Goal: Task Accomplishment & Management: Use online tool/utility

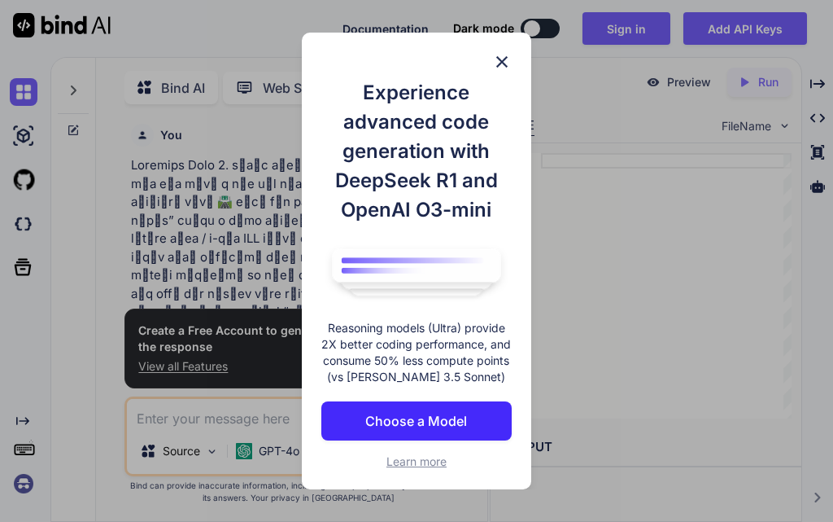
scroll to position [7, 0]
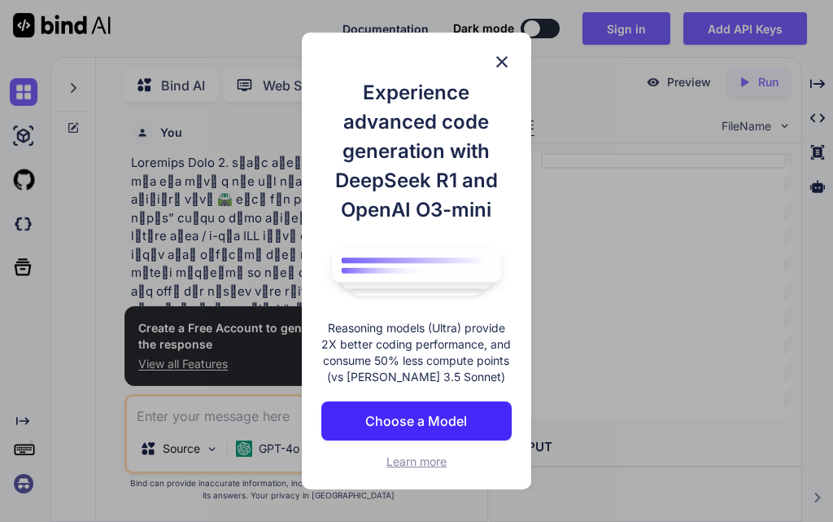
click at [451, 422] on p "Choose a Model" at bounding box center [416, 421] width 102 height 20
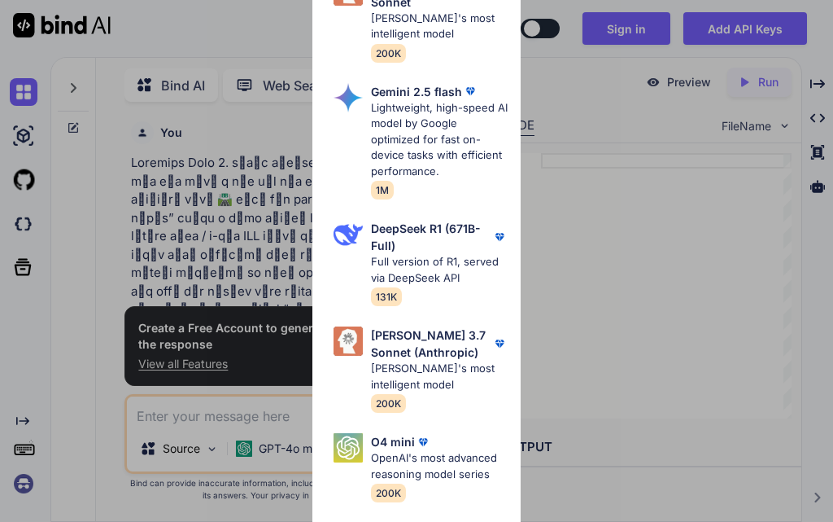
type textarea "x"
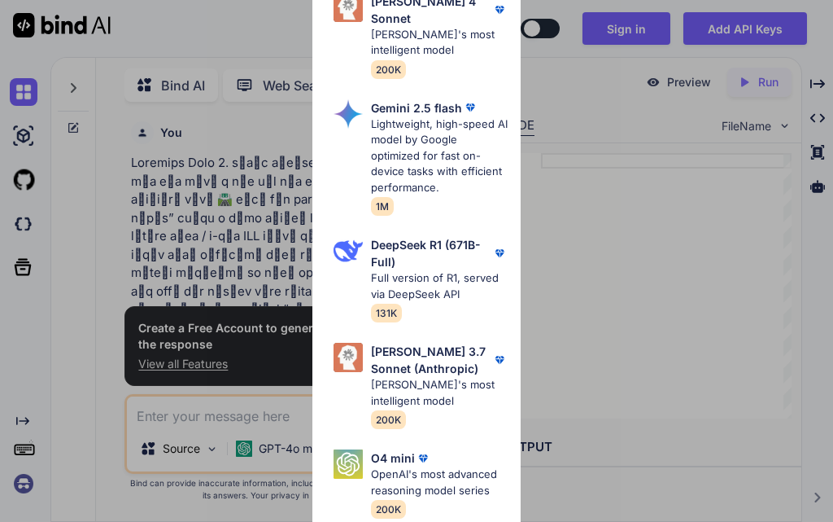
scroll to position [428, 0]
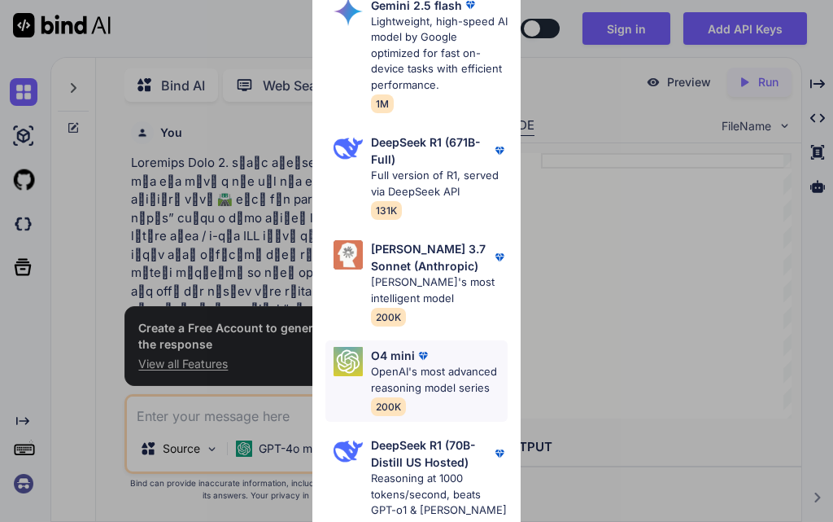
click at [438, 367] on p "OpenAI's most advanced reasoning model series" at bounding box center [439, 380] width 137 height 32
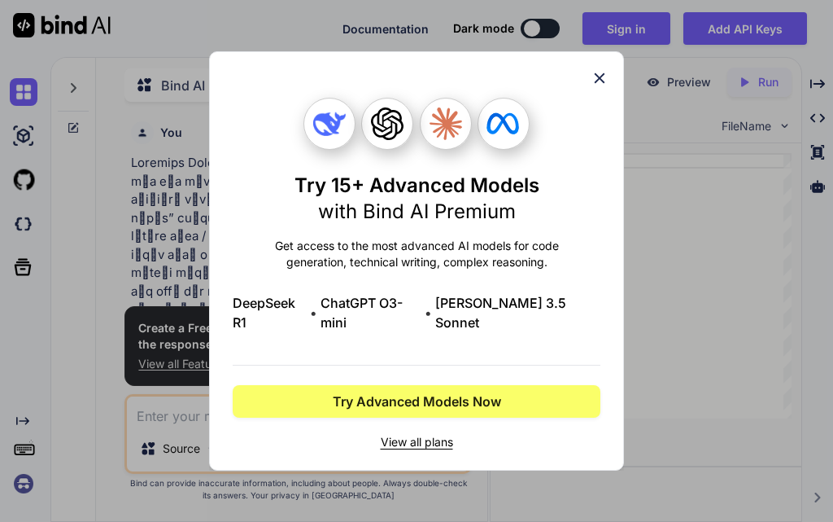
scroll to position [0, 0]
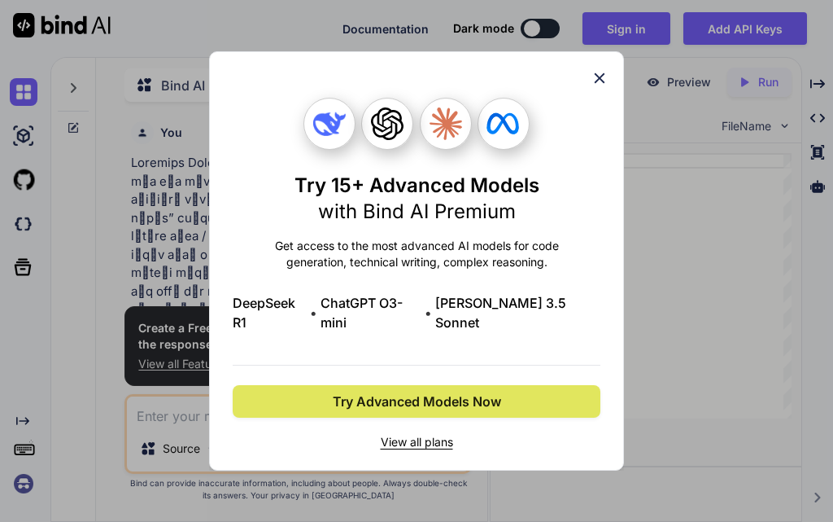
click at [536, 391] on button "Try Advanced Models Now" at bounding box center [417, 401] width 368 height 33
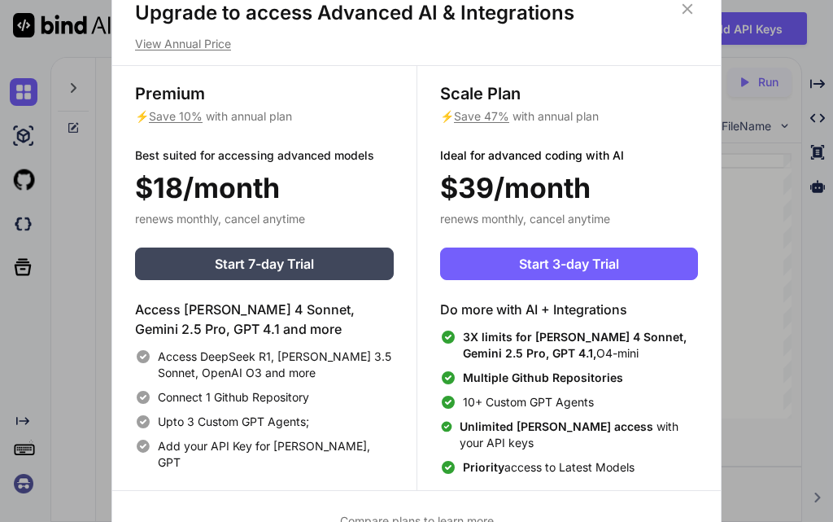
click at [690, 11] on icon at bounding box center [688, 8] width 11 height 11
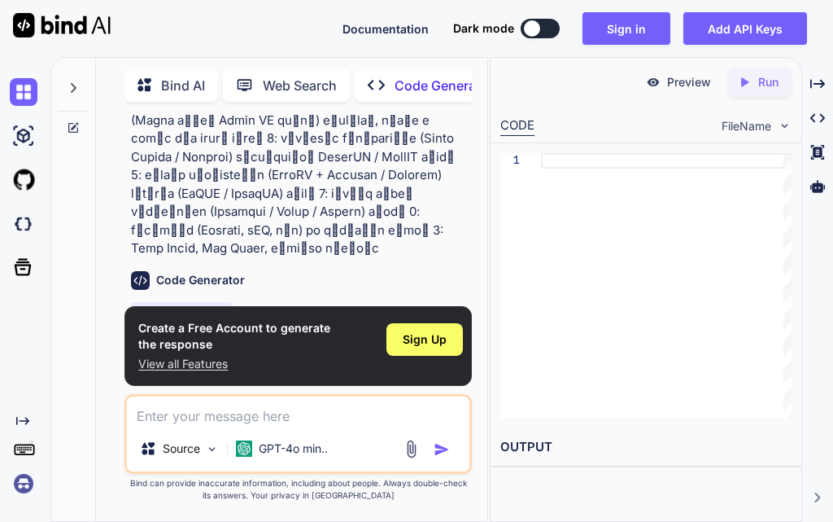
scroll to position [255, 0]
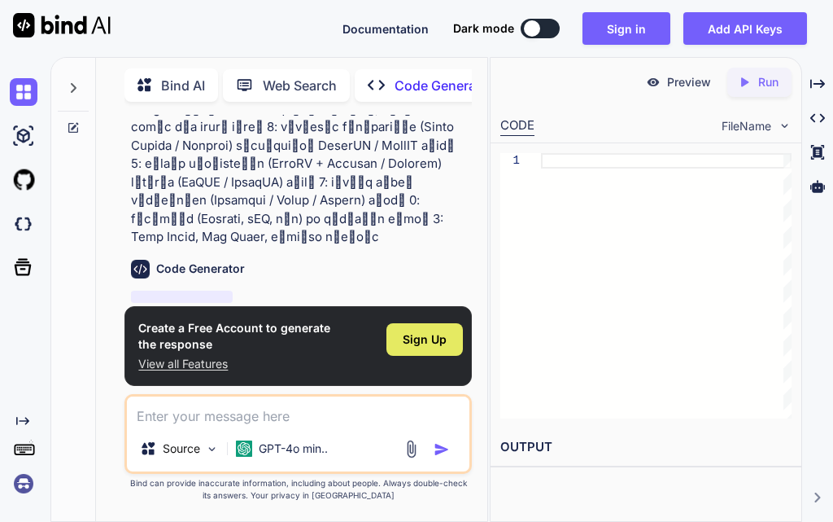
click at [447, 343] on div "Sign Up" at bounding box center [424, 339] width 76 height 33
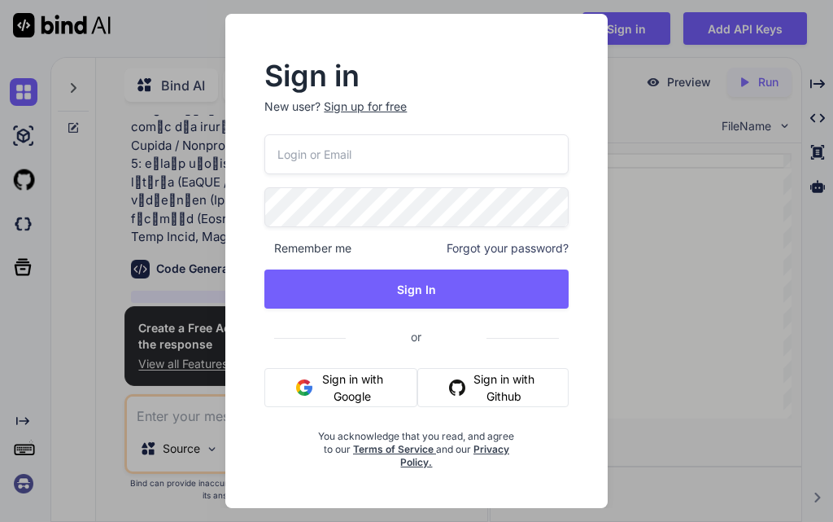
click at [386, 388] on button "Sign in with Google" at bounding box center [340, 387] width 153 height 39
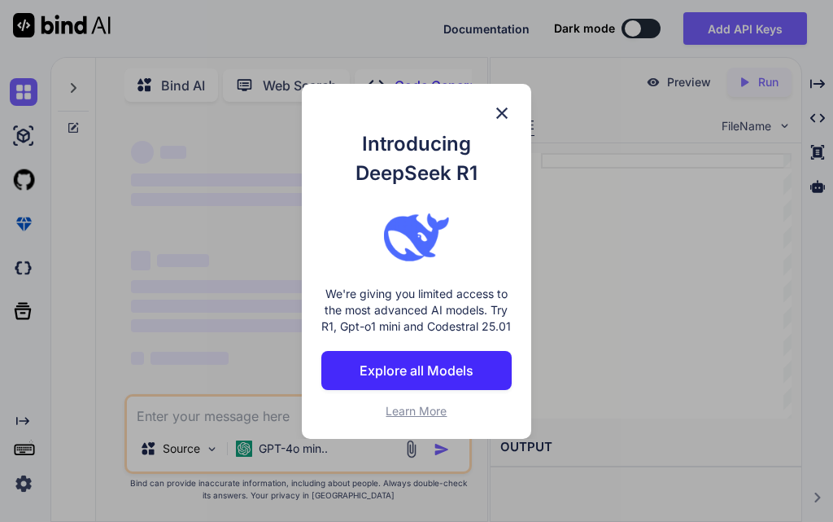
scroll to position [0, 0]
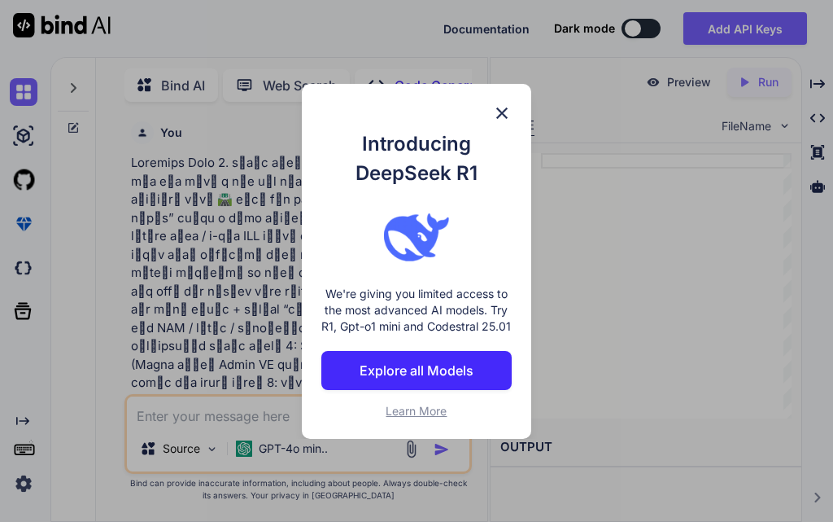
click at [505, 110] on img at bounding box center [502, 113] width 20 height 20
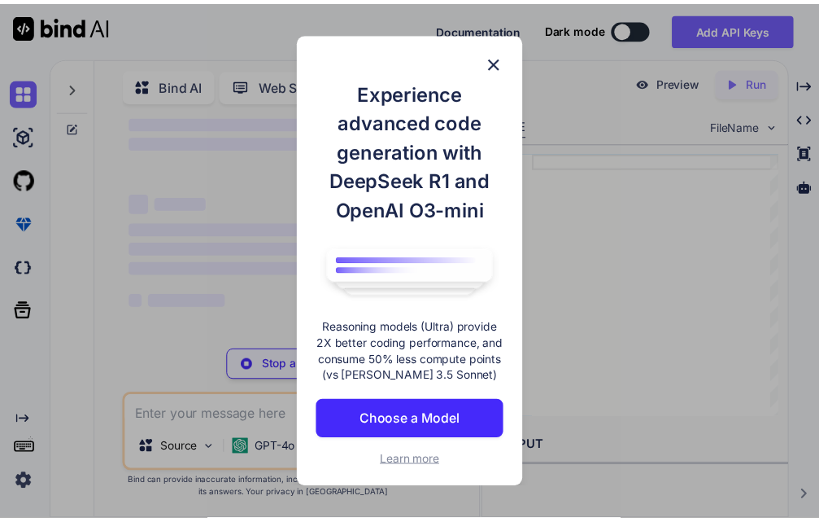
scroll to position [66, 0]
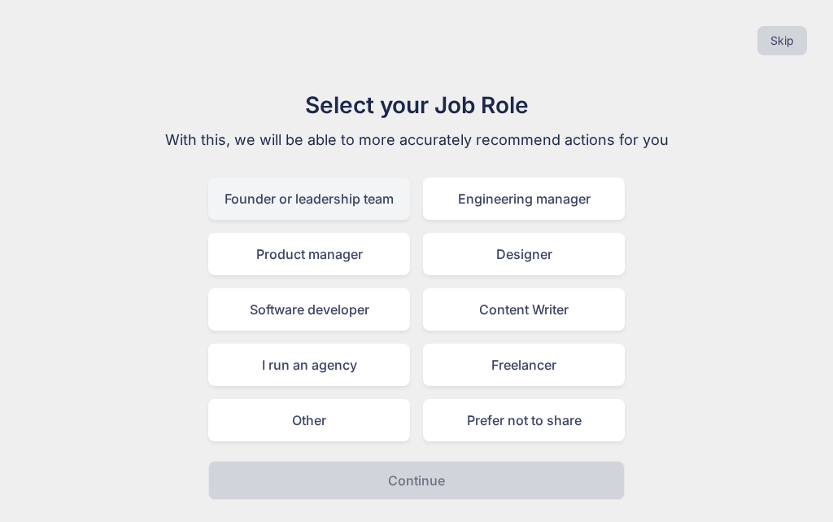
click at [332, 201] on div "Founder or leadership team" at bounding box center [309, 198] width 202 height 42
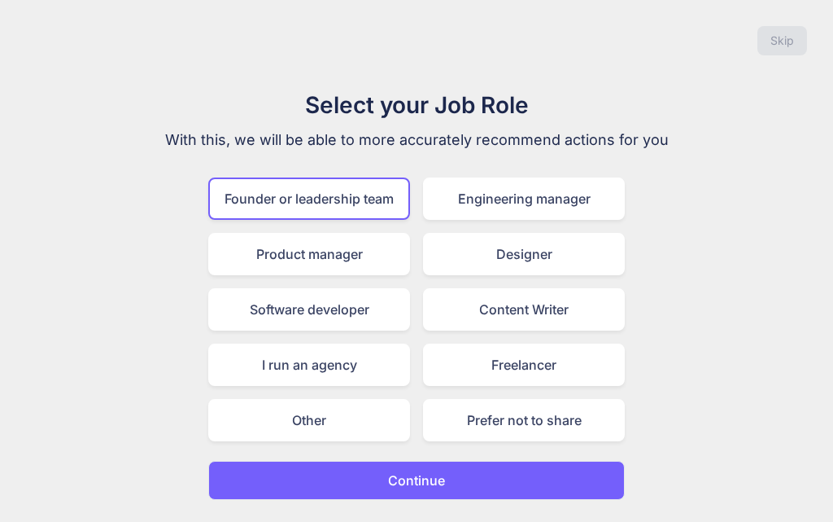
click at [413, 478] on p "Continue" at bounding box center [416, 480] width 57 height 20
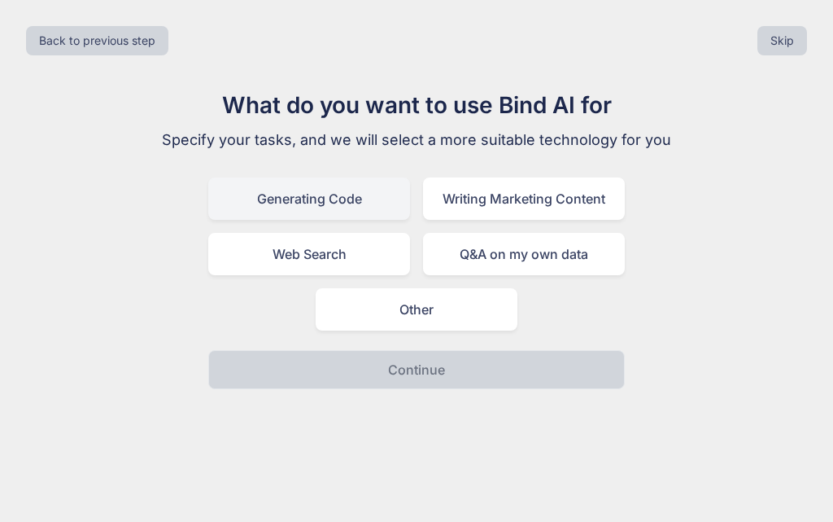
click at [317, 198] on div "Generating Code" at bounding box center [309, 198] width 202 height 42
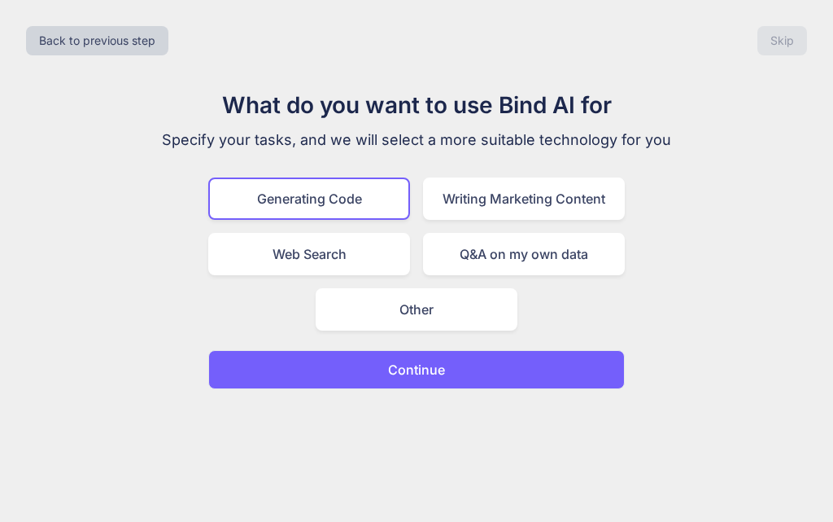
click at [408, 361] on p "Continue" at bounding box center [416, 370] width 57 height 20
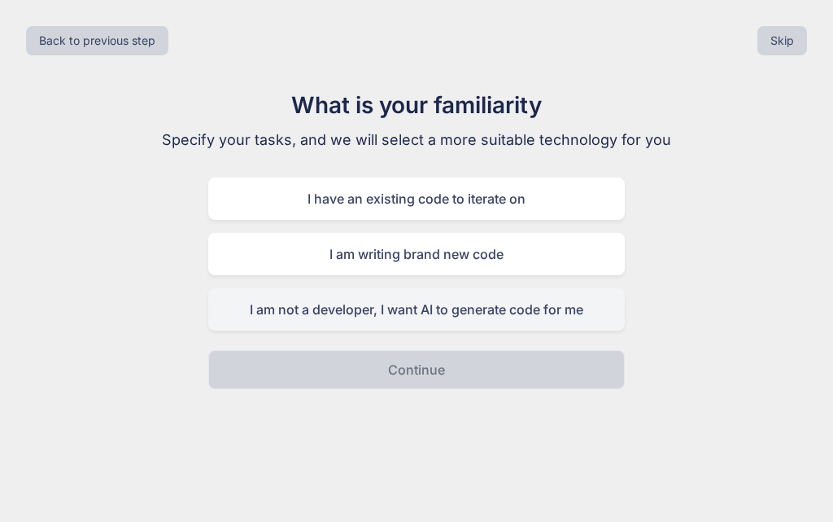
click at [408, 302] on div "I am not a developer, I want AI to generate code for me" at bounding box center [416, 309] width 417 height 42
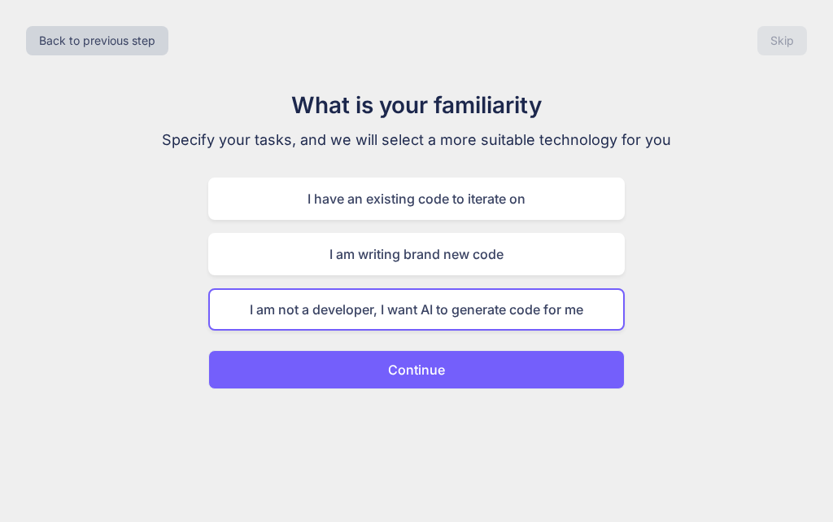
click at [410, 369] on p "Continue" at bounding box center [416, 370] width 57 height 20
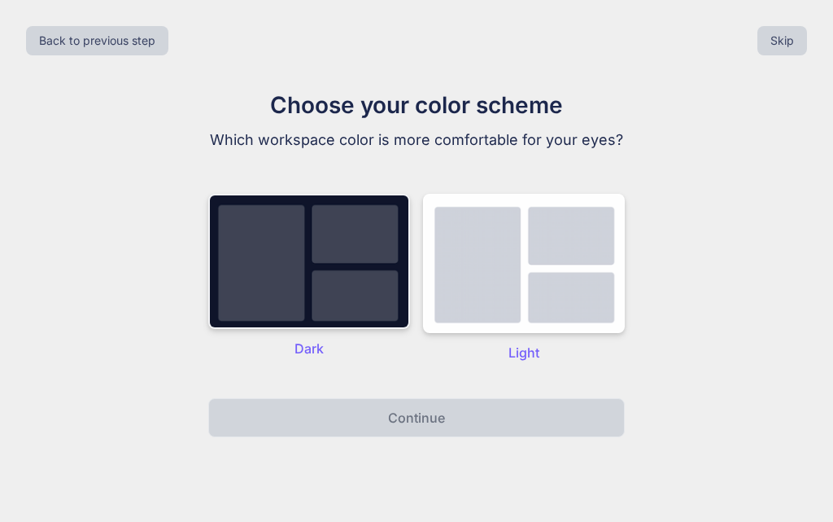
click at [370, 329] on img at bounding box center [309, 261] width 202 height 135
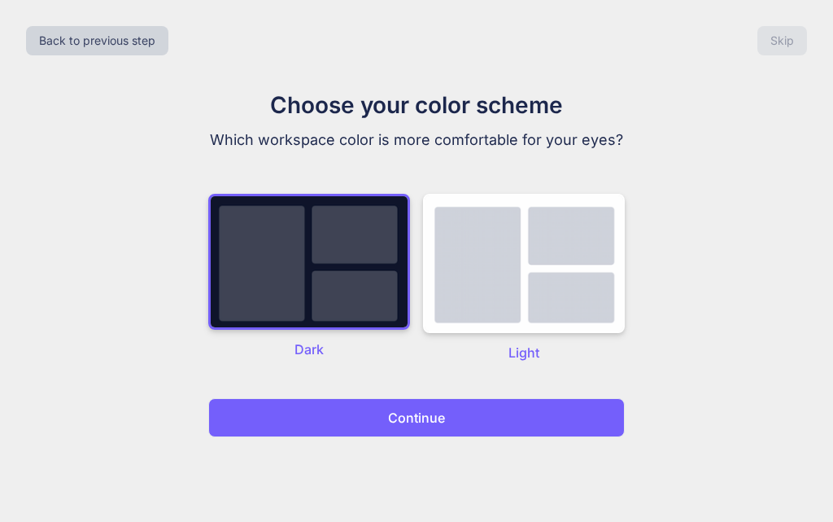
click at [498, 403] on button "Continue" at bounding box center [416, 417] width 417 height 39
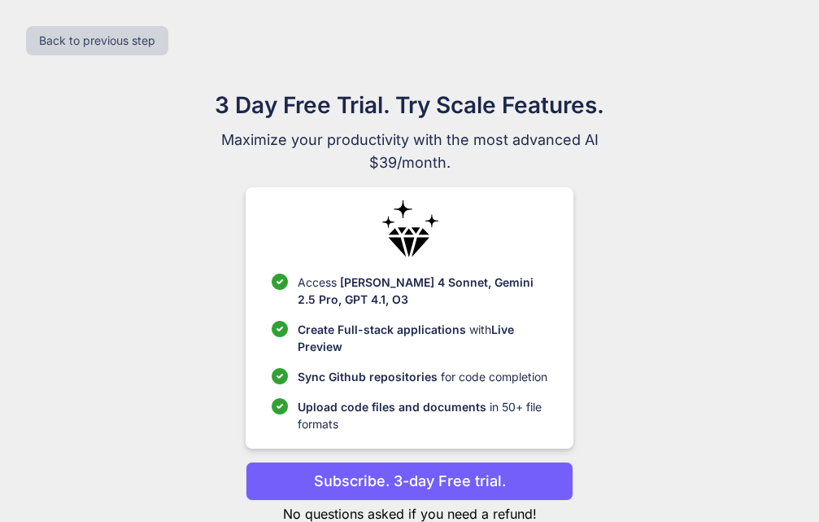
scroll to position [47, 0]
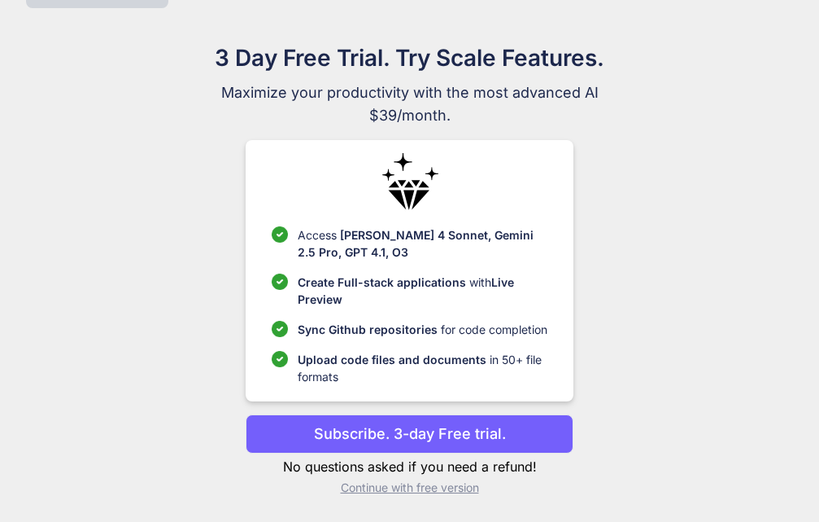
click at [483, 425] on p "Subscribe. 3-day Free trial." at bounding box center [410, 433] width 192 height 22
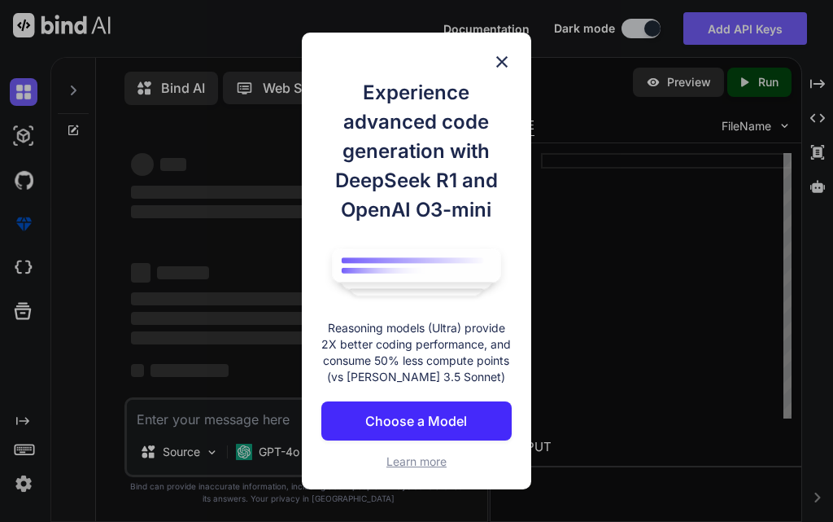
scroll to position [7, 0]
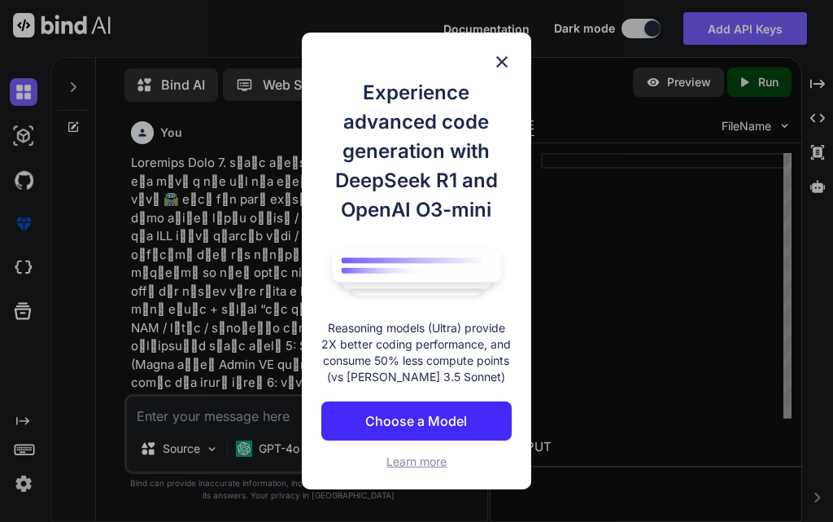
click at [496, 46] on div "Experience advanced code generation with DeepSeek R1 and OpenAI O3-mini Reasoni…" at bounding box center [416, 261] width 229 height 456
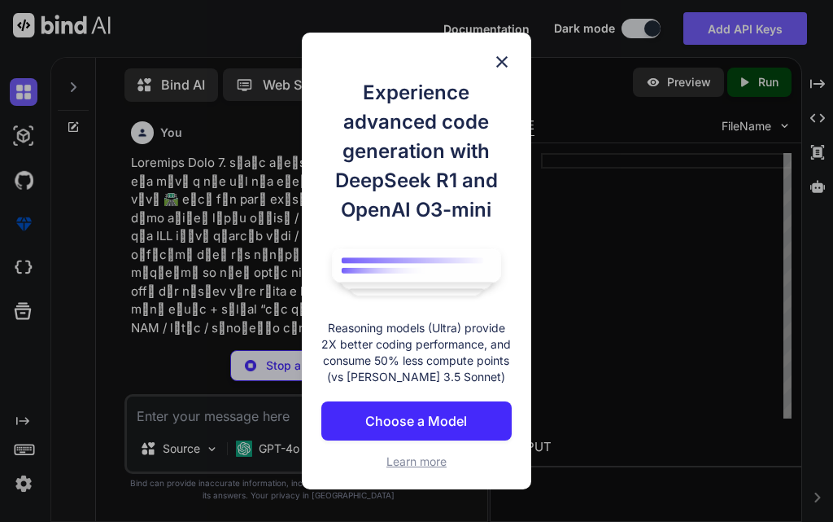
click at [496, 58] on img at bounding box center [502, 62] width 20 height 20
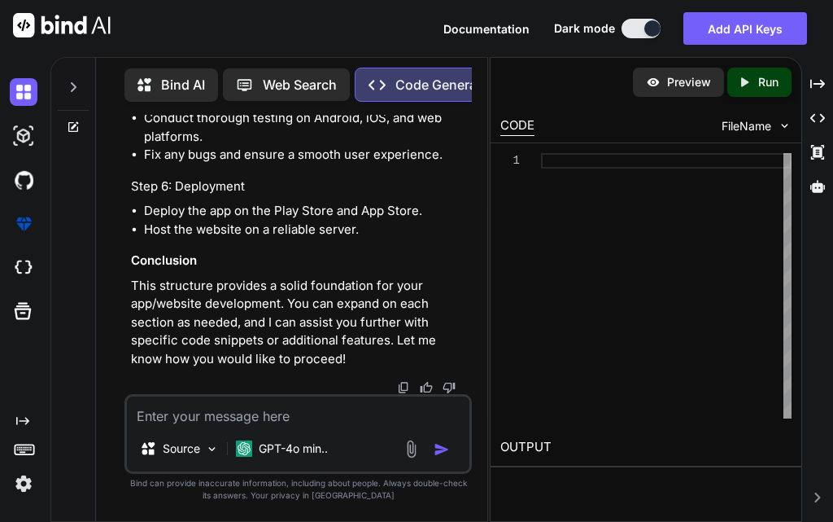
scroll to position [2505, 0]
click at [434, 453] on img "button" at bounding box center [442, 449] width 16 height 16
click at [272, 410] on textarea at bounding box center [298, 410] width 342 height 29
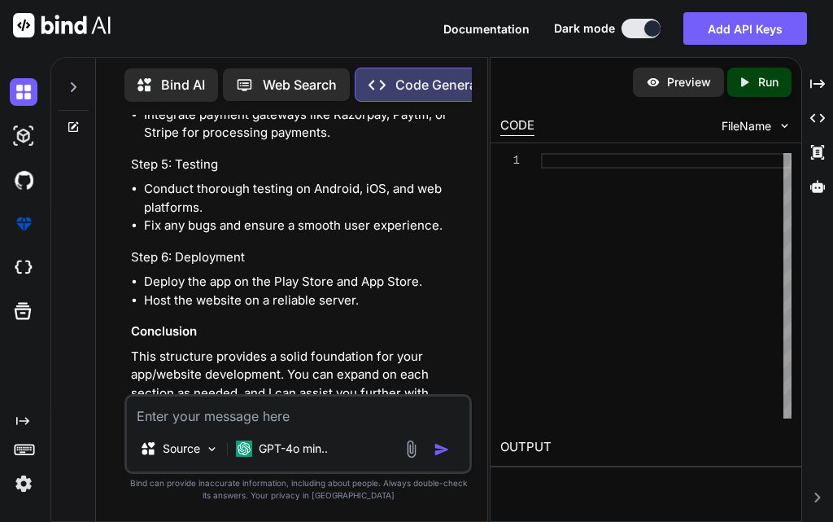
click at [438, 76] on p "Code Generator" at bounding box center [444, 85] width 98 height 20
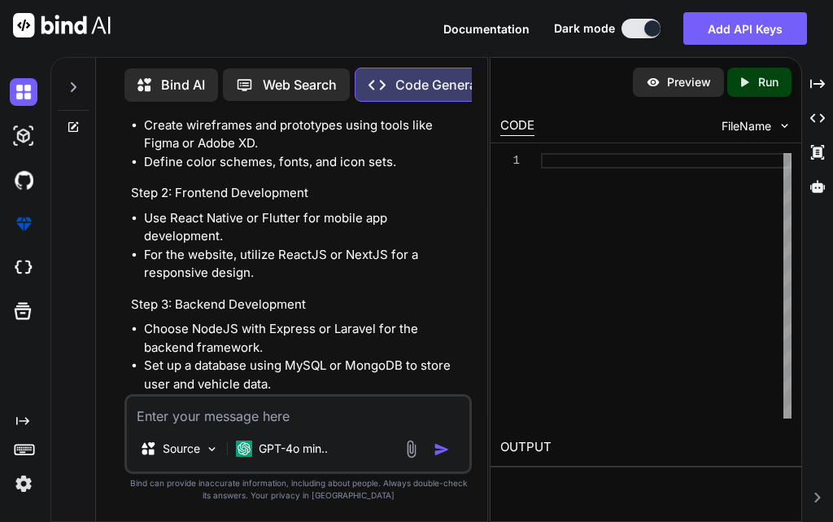
click at [321, 84] on p "Web Search" at bounding box center [300, 85] width 74 height 20
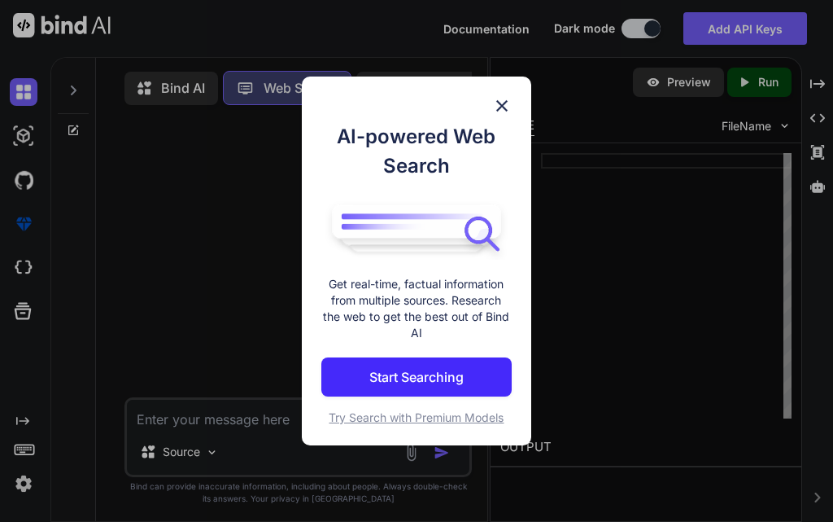
scroll to position [7, 0]
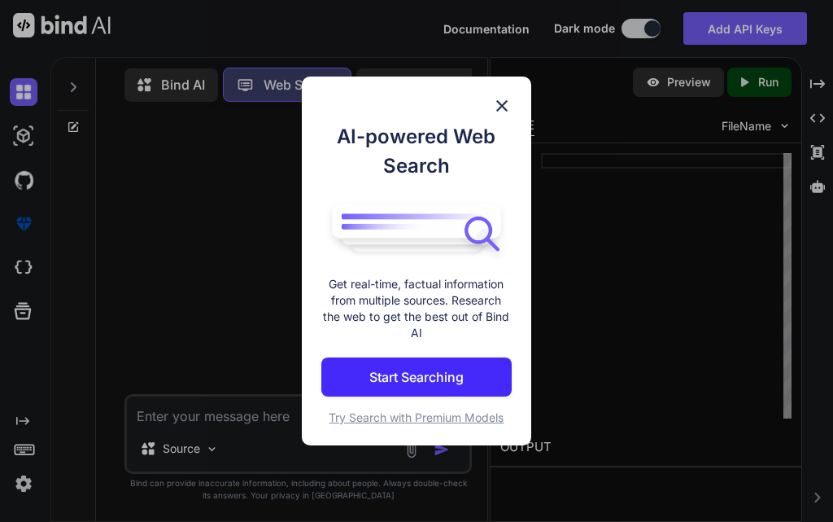
click at [481, 375] on button "Start Searching" at bounding box center [416, 376] width 190 height 39
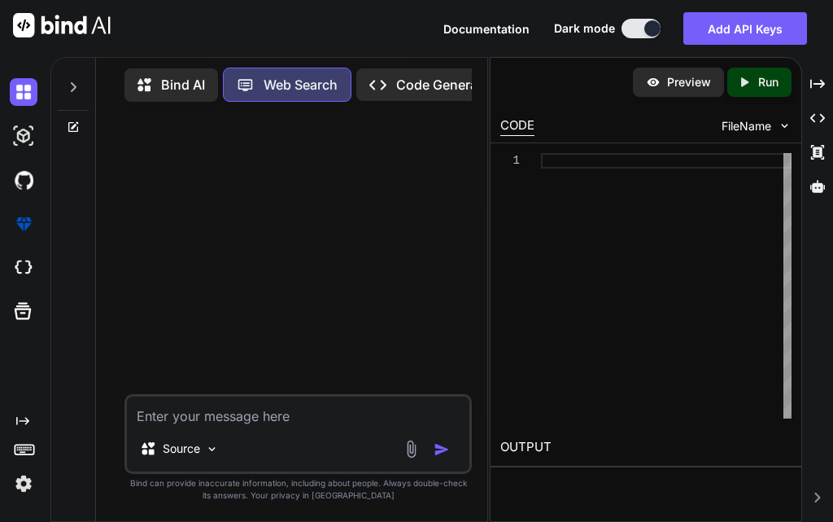
click at [159, 85] on icon at bounding box center [150, 85] width 24 height 20
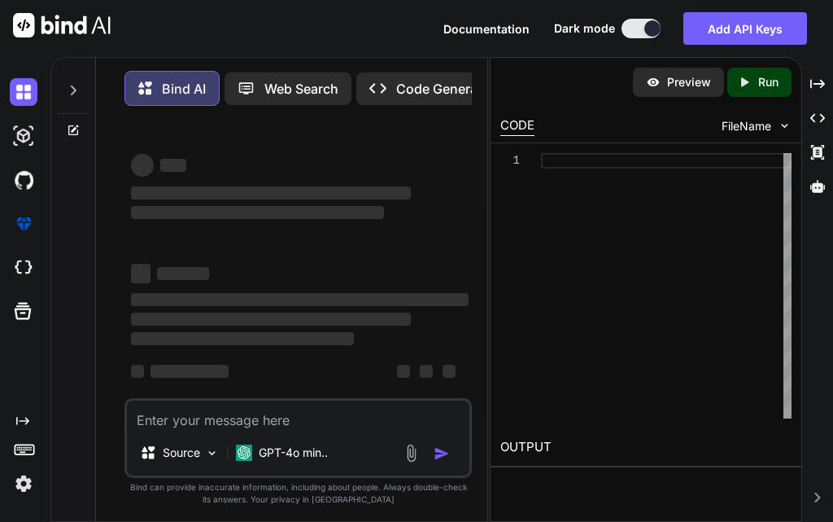
scroll to position [9, 0]
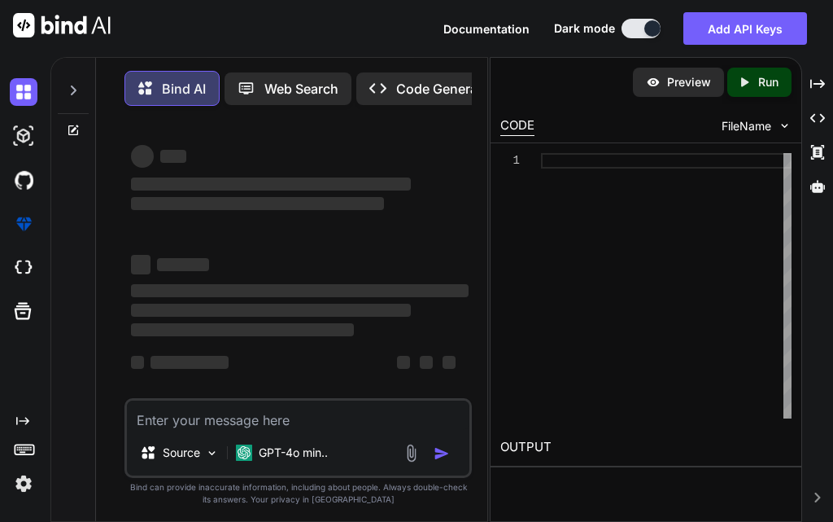
type textarea "x"
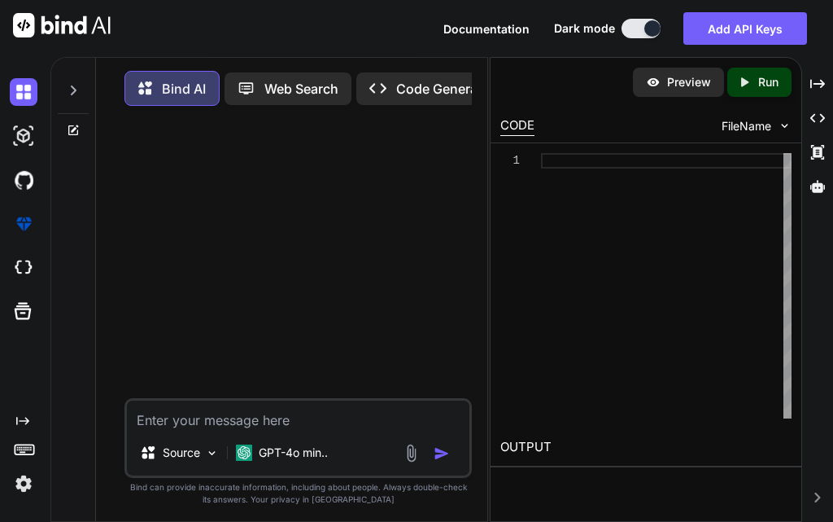
scroll to position [0, 0]
click at [724, 168] on div at bounding box center [666, 285] width 251 height 265
click at [769, 132] on span "FileName" at bounding box center [747, 126] width 50 height 16
click at [308, 424] on textarea at bounding box center [298, 414] width 342 height 29
